Goal: Information Seeking & Learning: Check status

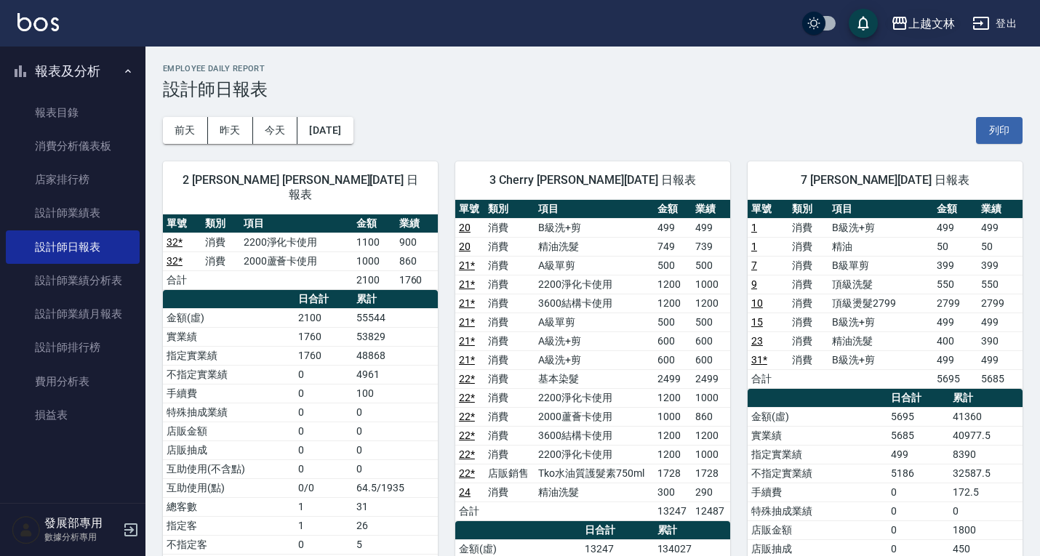
click at [924, 10] on button "上越文林" at bounding box center [923, 24] width 76 height 30
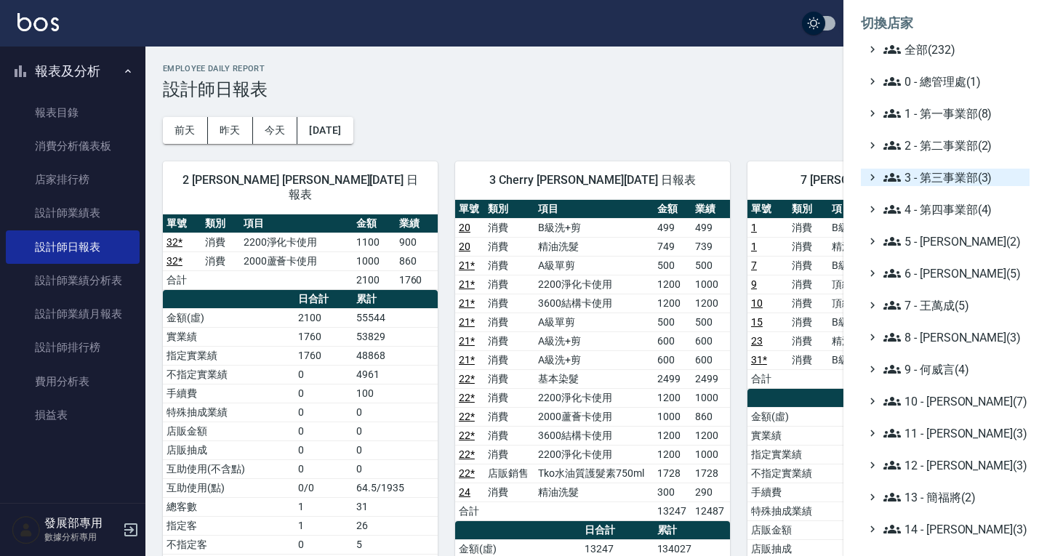
click at [944, 177] on span "3 - 第三事業部(3)" at bounding box center [953, 177] width 140 height 17
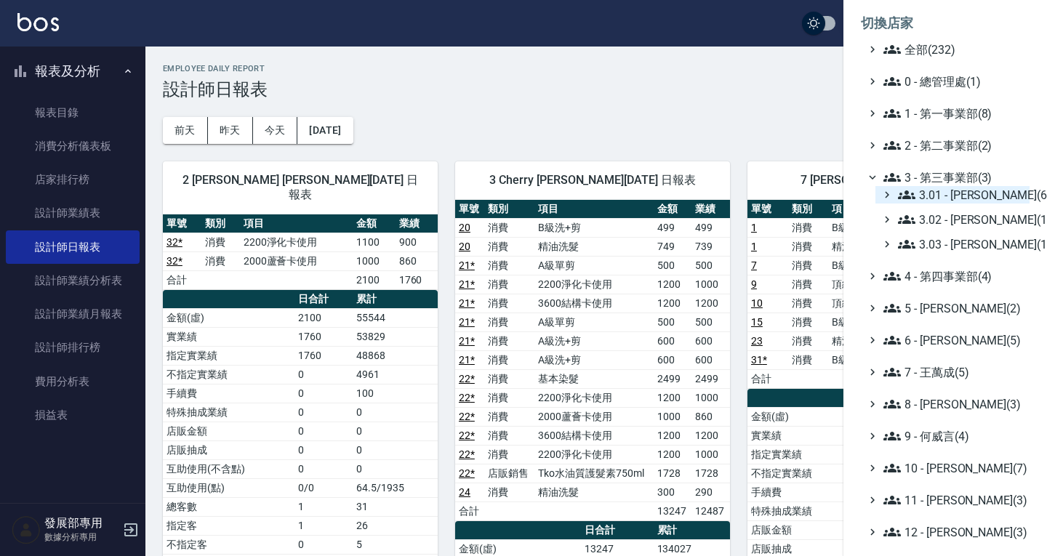
click at [941, 196] on span "3.01 - [PERSON_NAME](6)" at bounding box center [961, 194] width 126 height 17
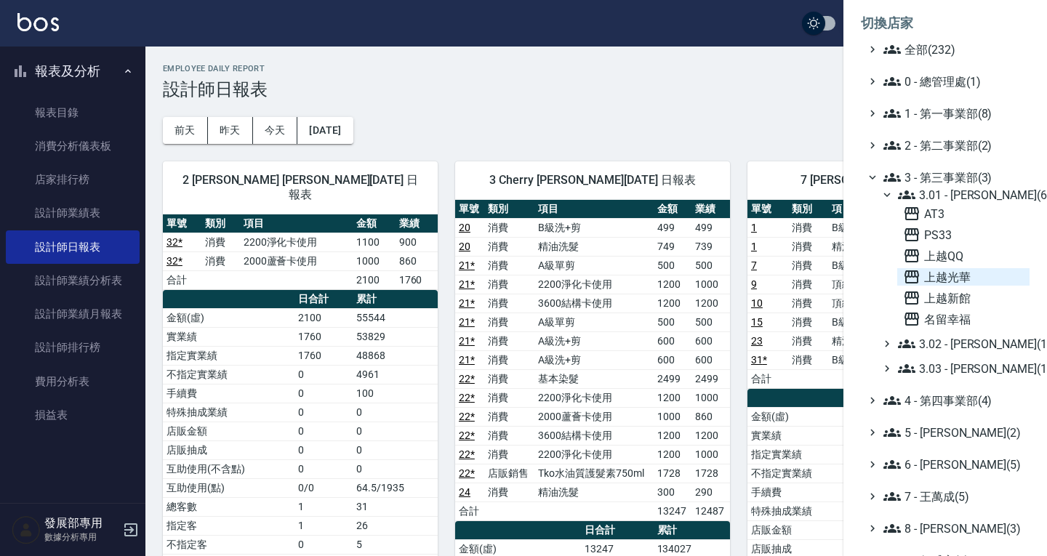
click at [957, 275] on span "上越光華" at bounding box center [963, 276] width 121 height 17
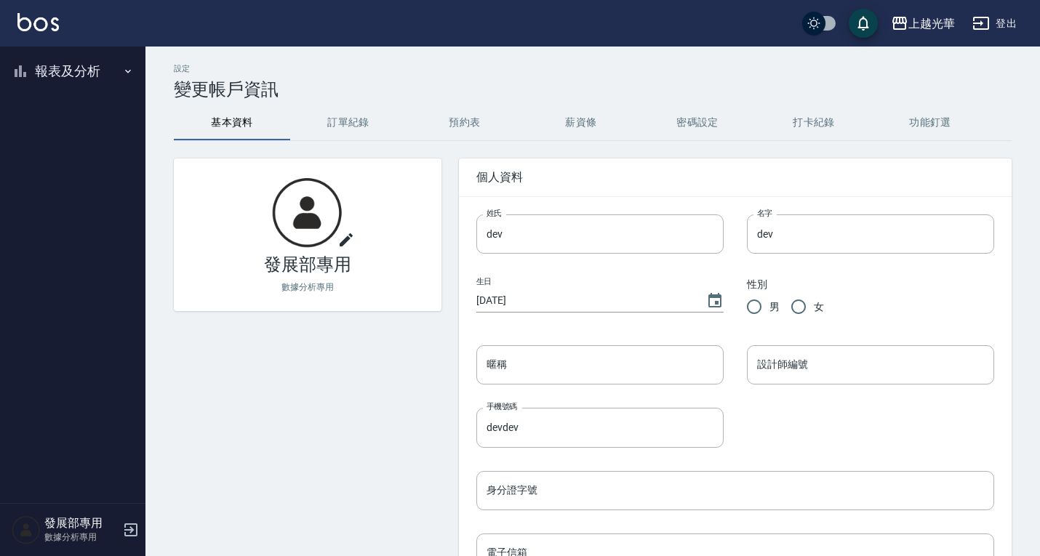
click at [71, 71] on button "報表及分析" at bounding box center [73, 71] width 134 height 38
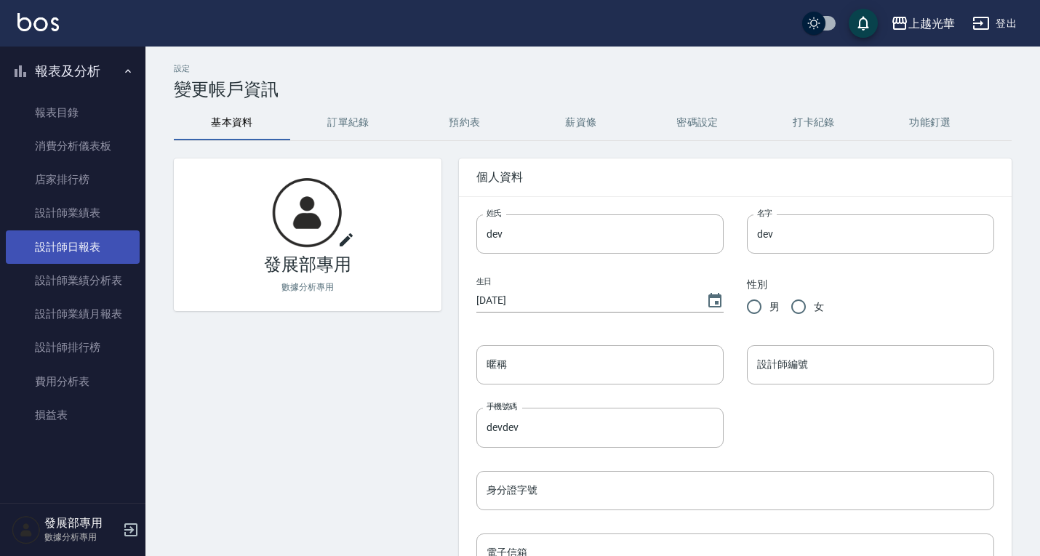
click at [95, 249] on link "設計師日報表" at bounding box center [73, 246] width 134 height 33
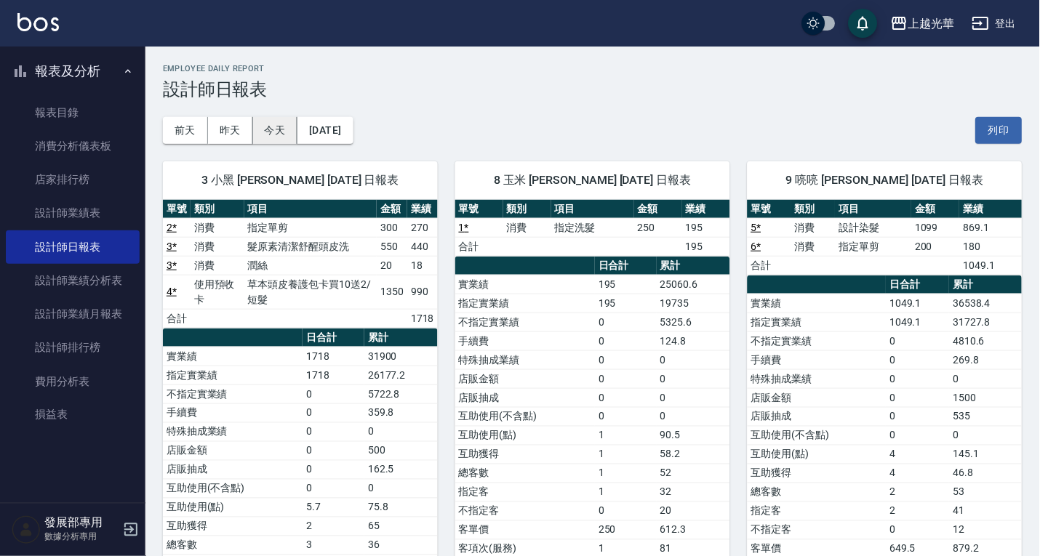
click at [275, 128] on button "今天" at bounding box center [275, 130] width 45 height 27
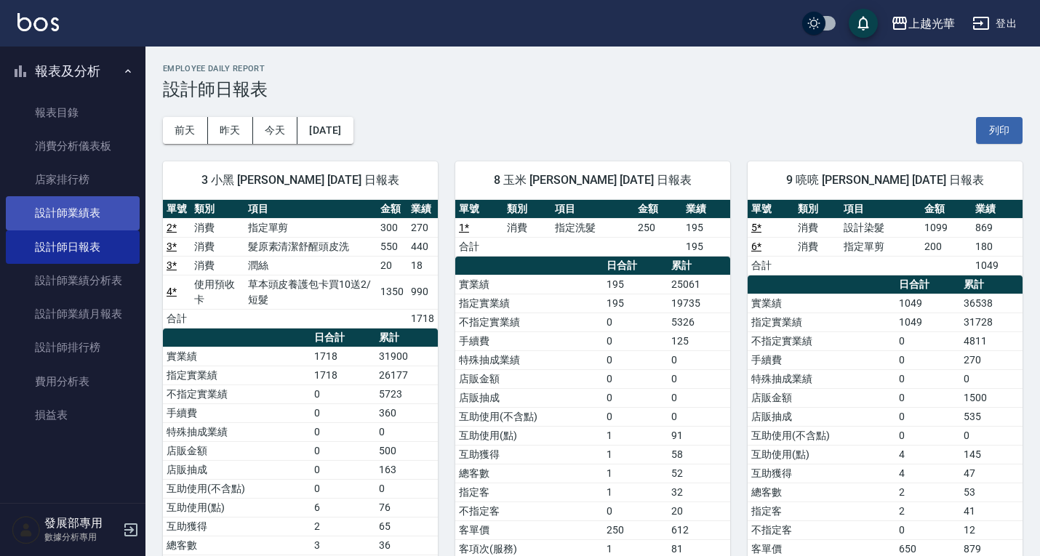
click at [90, 224] on link "設計師業績表" at bounding box center [73, 212] width 134 height 33
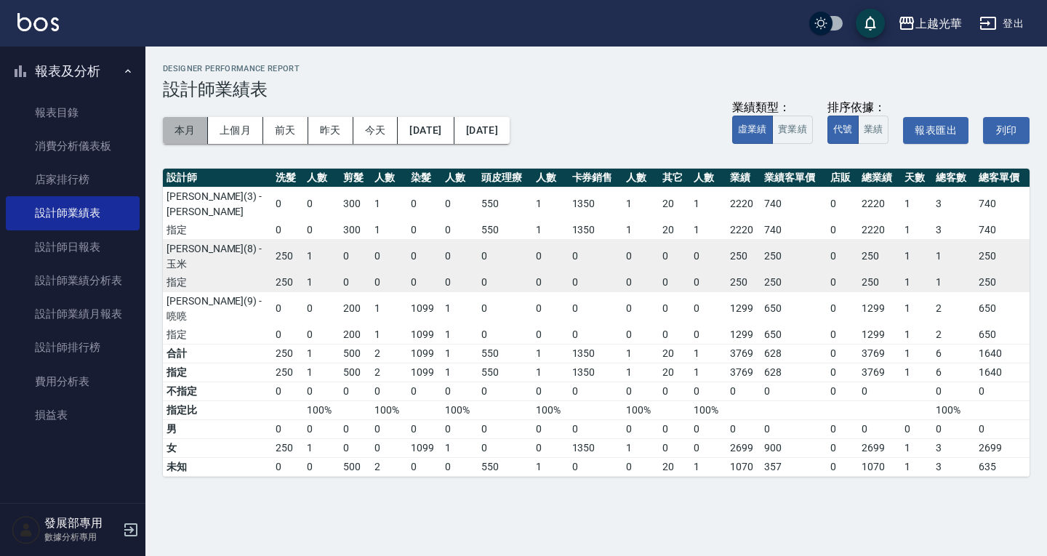
click at [195, 124] on button "本月" at bounding box center [185, 130] width 45 height 27
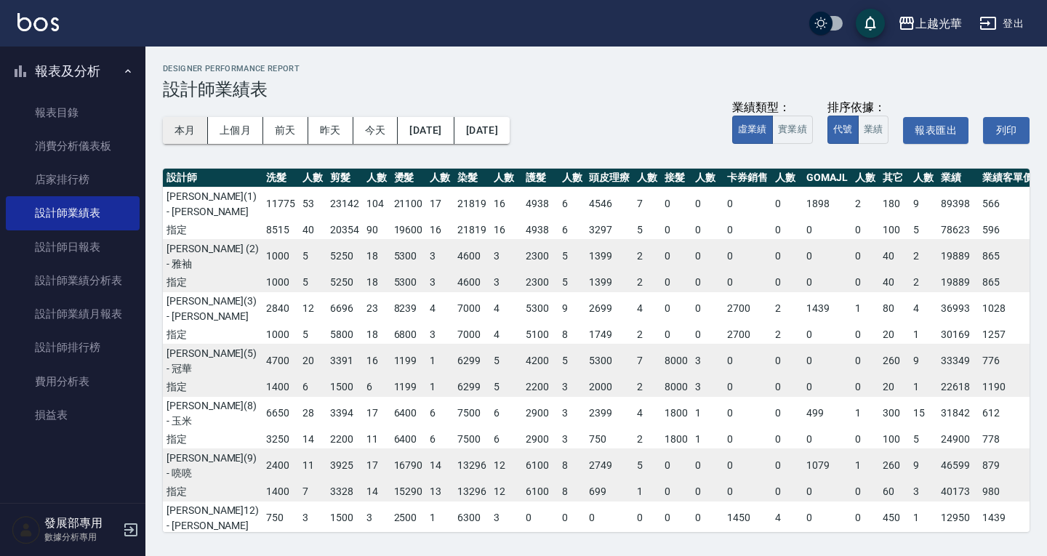
click at [193, 131] on button "本月" at bounding box center [185, 130] width 45 height 27
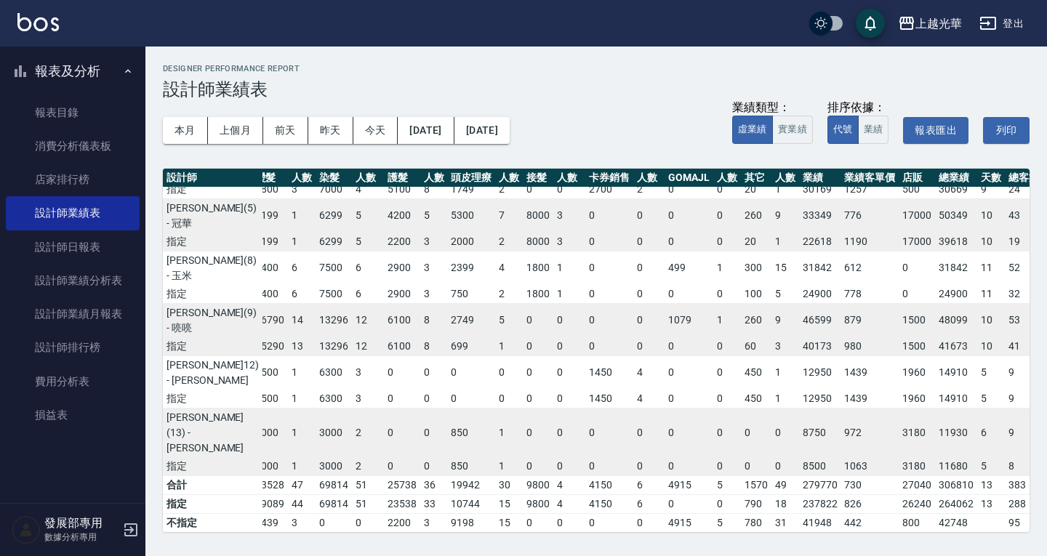
scroll to position [0, 138]
